Goal: Find specific page/section: Find specific page/section

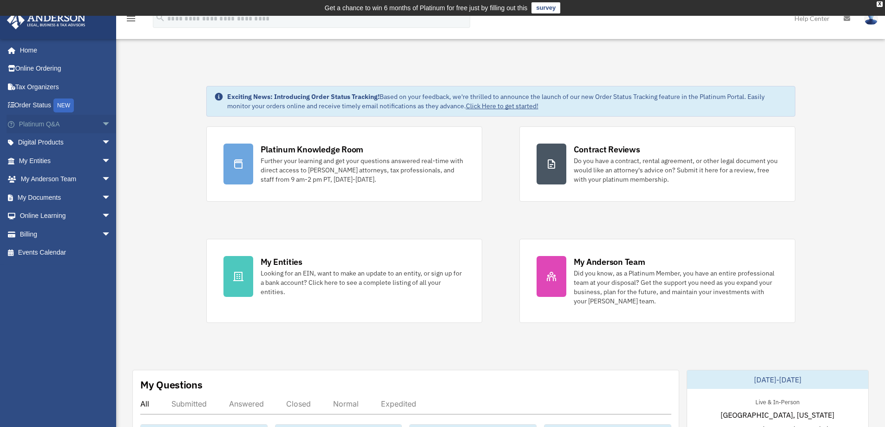
click at [102, 123] on span "arrow_drop_down" at bounding box center [111, 124] width 19 height 19
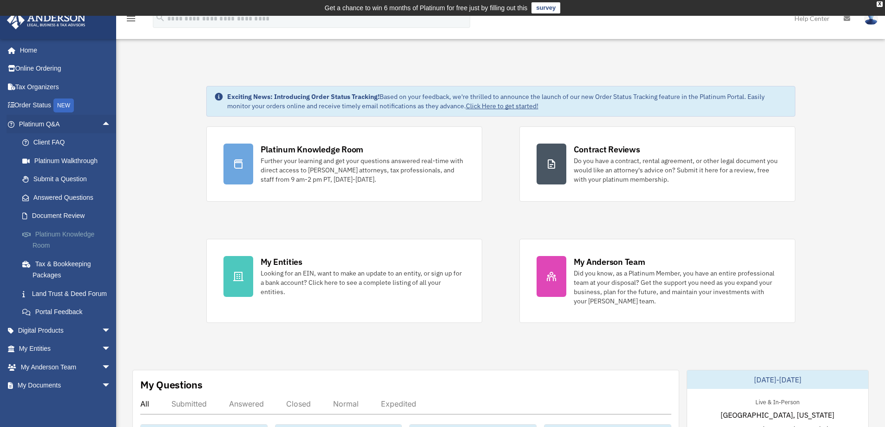
click at [54, 236] on link "Platinum Knowledge Room" at bounding box center [69, 240] width 112 height 30
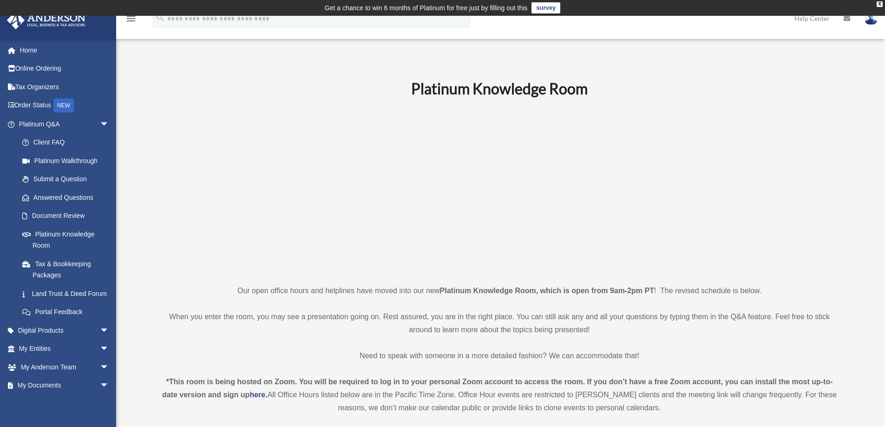
scroll to position [248, 0]
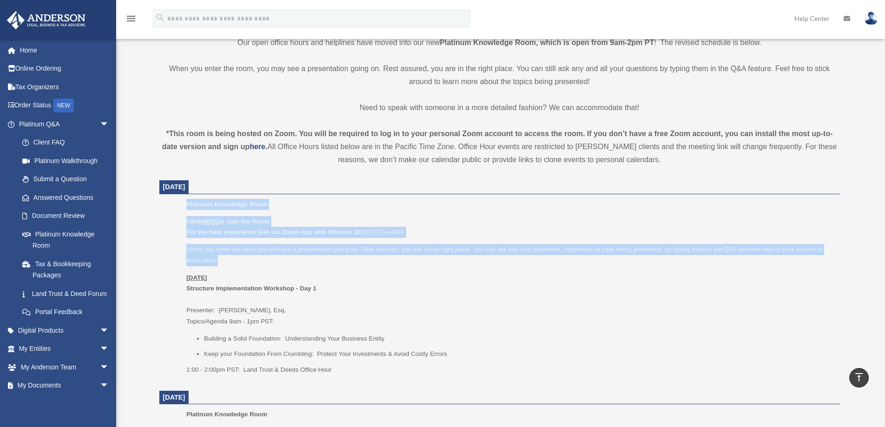
drag, startPoint x: 232, startPoint y: 260, endPoint x: 181, endPoint y: 208, distance: 72.6
click at [181, 208] on ul "Platinum Knowledge Room Click HERE to Join the Room For the best experience joi…" at bounding box center [500, 290] width 668 height 183
copy div "Platinum Knowledge Room Click HERE to Join the Room For the best experience joi…"
click at [309, 199] on p "Platinum Knowledge Room" at bounding box center [509, 204] width 647 height 11
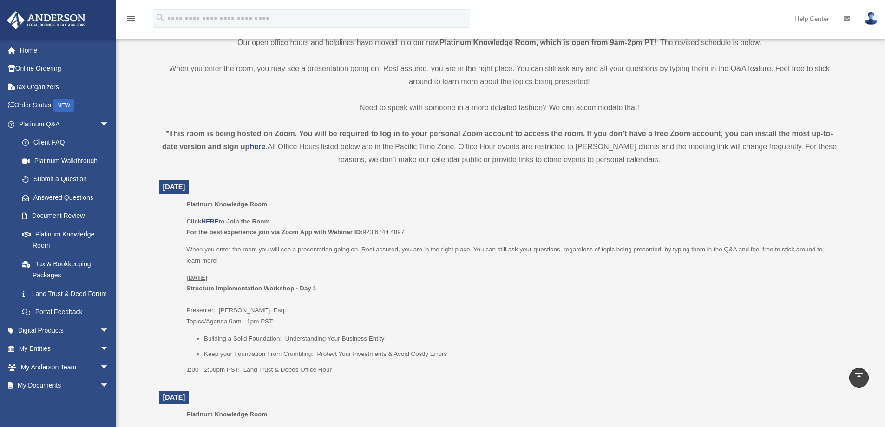
drag, startPoint x: 211, startPoint y: 223, endPoint x: 183, endPoint y: 223, distance: 27.9
click at [183, 223] on ul "Platinum Knowledge Room Click HERE to Join the Room For the best experience joi…" at bounding box center [500, 290] width 668 height 183
copy b "Click HERE to Join the Room"
click at [211, 218] on u "HERE" at bounding box center [209, 221] width 17 height 7
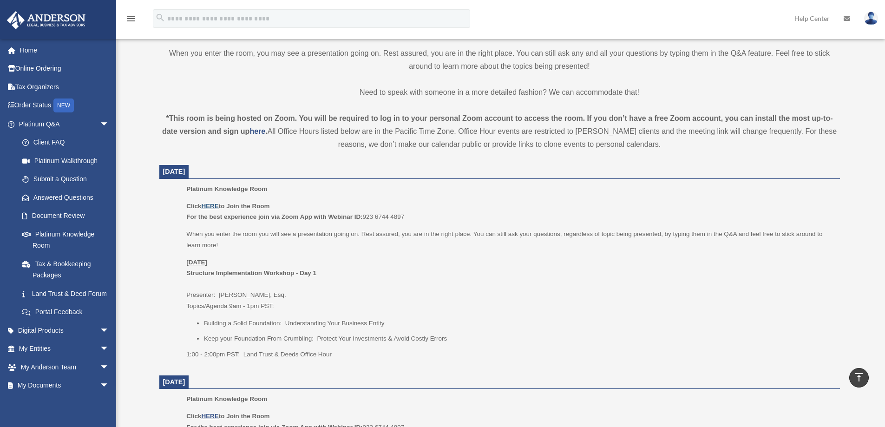
scroll to position [155, 0]
